Goal: Entertainment & Leisure: Consume media (video, audio)

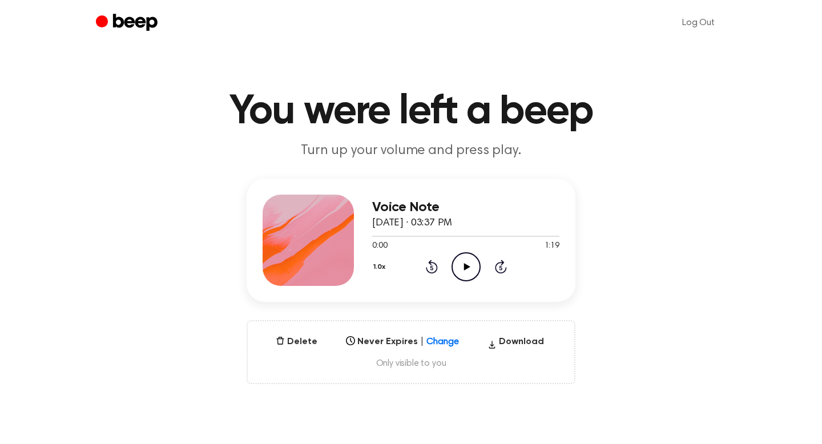
click at [462, 272] on icon "Play Audio" at bounding box center [465, 266] width 29 height 29
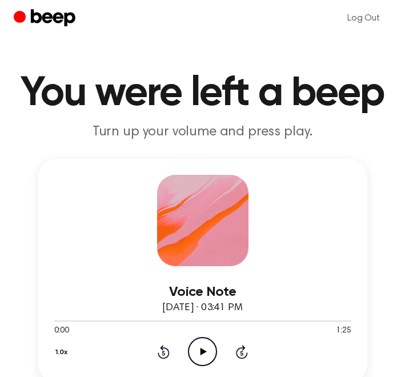
click at [204, 350] on icon at bounding box center [203, 350] width 6 height 7
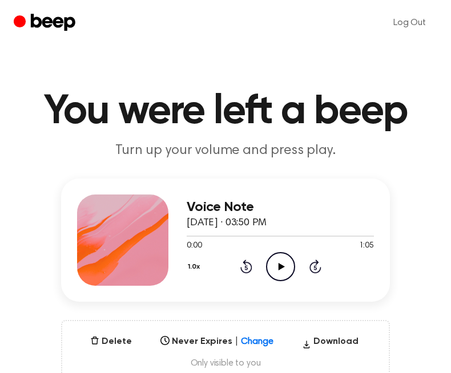
click at [276, 269] on icon "Play Audio" at bounding box center [280, 266] width 29 height 29
click at [283, 269] on icon "Play Audio" at bounding box center [280, 266] width 29 height 29
click at [274, 262] on icon "Pause Audio" at bounding box center [280, 266] width 29 height 29
click at [246, 267] on icon "Rewind 5 seconds" at bounding box center [246, 266] width 13 height 15
click at [242, 270] on icon at bounding box center [246, 267] width 12 height 14
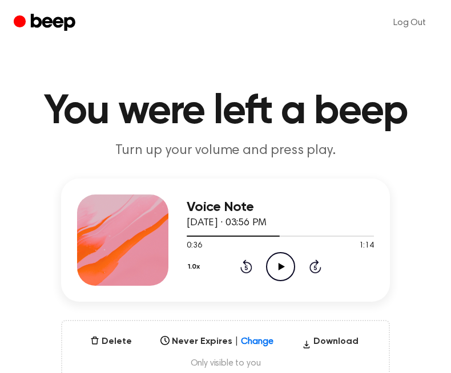
click at [277, 268] on icon "Play Audio" at bounding box center [280, 266] width 29 height 29
click at [286, 266] on icon "Play Audio" at bounding box center [280, 266] width 29 height 29
click at [286, 270] on icon "Pause Audio" at bounding box center [280, 266] width 29 height 29
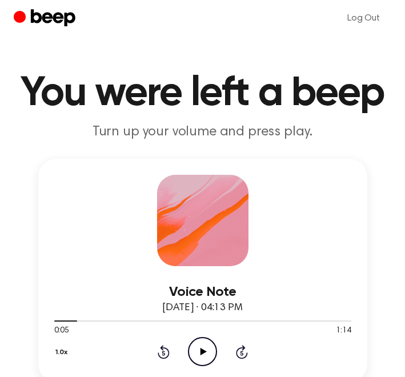
click at [204, 350] on icon at bounding box center [203, 350] width 6 height 7
click at [204, 353] on icon at bounding box center [202, 350] width 5 height 7
click at [204, 351] on icon at bounding box center [203, 350] width 6 height 7
click at [203, 351] on icon at bounding box center [202, 350] width 5 height 7
click at [197, 357] on icon "Play Audio" at bounding box center [202, 351] width 29 height 29
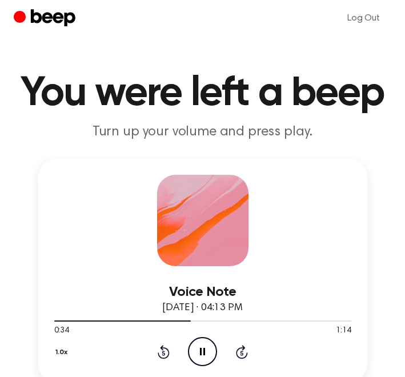
click at [202, 355] on icon "Pause Audio" at bounding box center [202, 351] width 29 height 29
click at [201, 351] on icon at bounding box center [203, 350] width 6 height 7
click at [201, 351] on icon "Pause Audio" at bounding box center [202, 351] width 29 height 29
click at [201, 351] on icon at bounding box center [203, 350] width 6 height 7
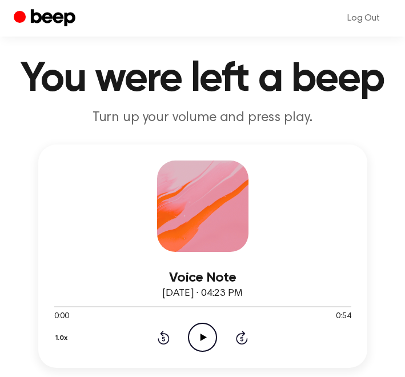
scroll to position [20, 0]
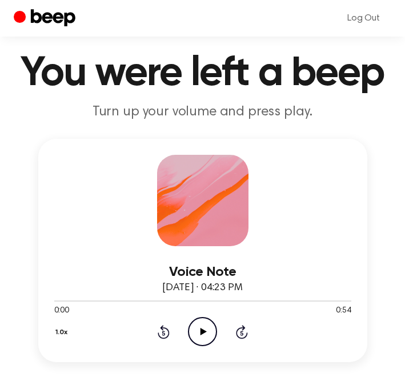
click at [202, 331] on icon at bounding box center [203, 330] width 6 height 7
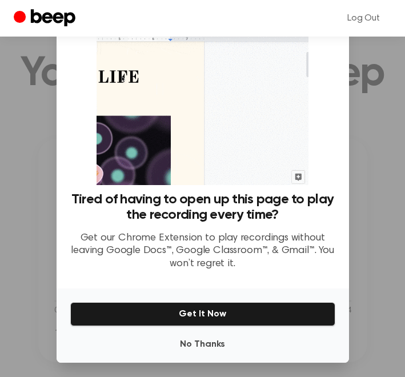
scroll to position [35, 0]
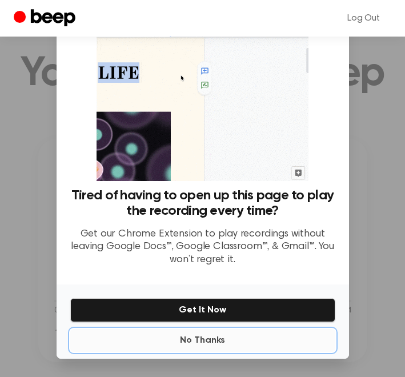
click at [207, 345] on button "No Thanks" at bounding box center [202, 340] width 265 height 23
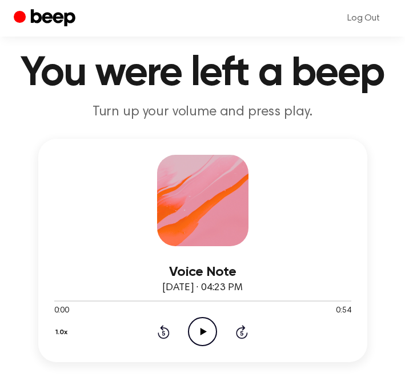
click at [203, 329] on icon at bounding box center [203, 330] width 6 height 7
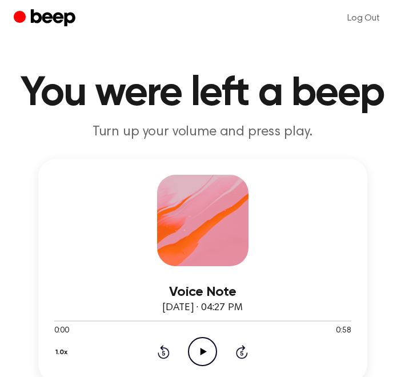
click at [204, 351] on icon at bounding box center [203, 350] width 6 height 7
click at [206, 350] on icon "Pause Audio" at bounding box center [202, 351] width 29 height 29
click at [205, 353] on icon "Play Audio" at bounding box center [202, 351] width 29 height 29
click at [164, 349] on icon "Rewind 5 seconds" at bounding box center [163, 351] width 13 height 15
click at [163, 354] on icon at bounding box center [163, 352] width 3 height 5
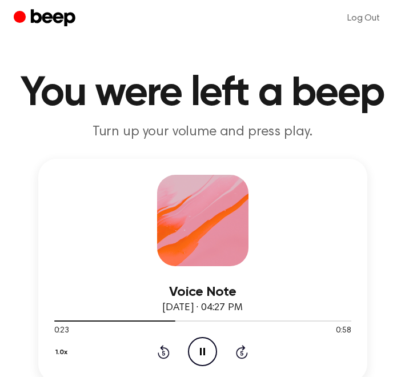
click at [207, 357] on icon "Pause Audio" at bounding box center [202, 351] width 29 height 29
click at [164, 346] on icon at bounding box center [163, 352] width 12 height 14
click at [212, 353] on icon "Play Audio" at bounding box center [202, 351] width 29 height 29
click at [202, 351] on icon "Pause Audio" at bounding box center [202, 351] width 29 height 29
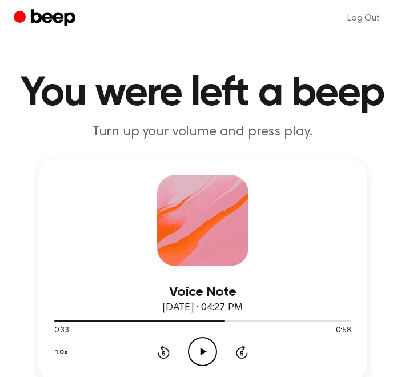
click at [204, 349] on icon "Play Audio" at bounding box center [202, 351] width 29 height 29
click at [204, 353] on icon at bounding box center [202, 350] width 5 height 7
click at [200, 358] on icon "Play Audio" at bounding box center [202, 351] width 29 height 29
click at [200, 353] on icon at bounding box center [202, 350] width 5 height 7
click at [202, 350] on icon at bounding box center [203, 350] width 6 height 7
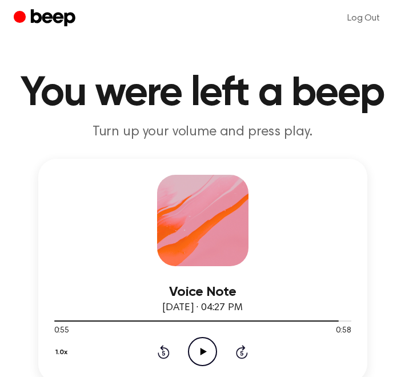
click at [202, 350] on icon at bounding box center [203, 350] width 6 height 7
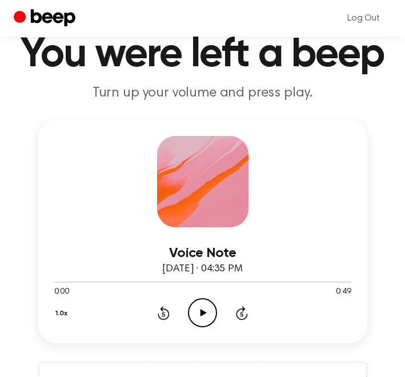
scroll to position [94, 0]
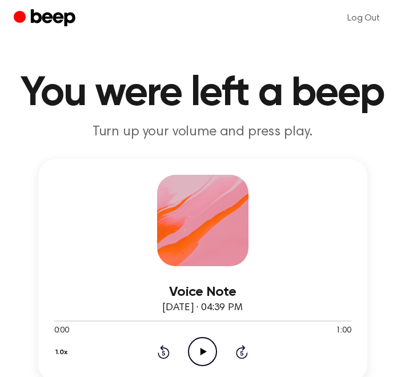
click at [203, 349] on icon at bounding box center [203, 350] width 6 height 7
click at [200, 354] on icon "Pause Audio" at bounding box center [202, 351] width 29 height 29
click at [204, 353] on icon "Play Audio" at bounding box center [202, 351] width 29 height 29
click at [199, 355] on icon "Pause Audio" at bounding box center [202, 351] width 29 height 29
click at [200, 354] on icon at bounding box center [203, 350] width 6 height 7
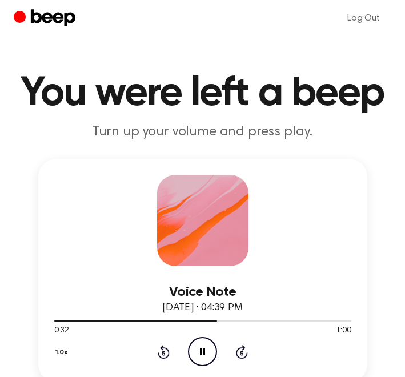
click at [198, 355] on icon "Pause Audio" at bounding box center [202, 351] width 29 height 29
click at [209, 354] on icon "Play Audio" at bounding box center [202, 351] width 29 height 29
click at [209, 354] on icon "Pause Audio" at bounding box center [202, 351] width 29 height 29
click at [204, 347] on icon "Play Audio" at bounding box center [202, 351] width 29 height 29
